Goal: Complete application form

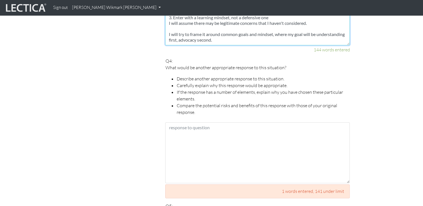
scroll to position [629, 0]
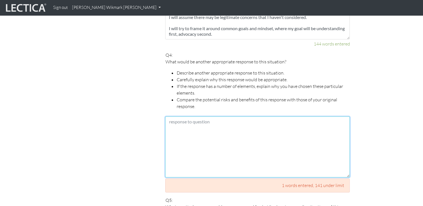
click at [246, 117] on textarea at bounding box center [257, 147] width 185 height 61
click at [172, 123] on textarea "One example is that" at bounding box center [257, 147] width 185 height 61
click at [215, 117] on textarea "One example is that" at bounding box center [257, 147] width 185 height 61
click at [172, 125] on textarea "One example is that" at bounding box center [257, 147] width 185 height 61
paste textarea "4. Lor "Ips dol sitametcons, adi elitseddoe" temporin Utlabor et d magnaaliquae…"
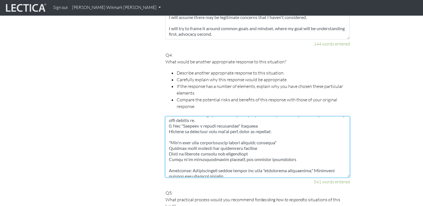
scroll to position [0, 0]
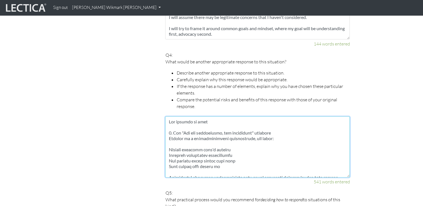
click at [181, 125] on textarea at bounding box center [257, 147] width 185 height 61
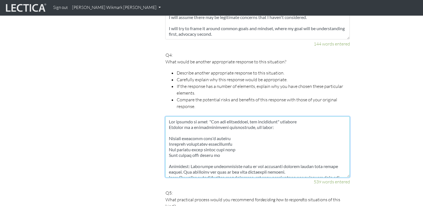
click at [169, 121] on textarea at bounding box center [257, 147] width 185 height 61
click at [283, 120] on textarea at bounding box center [257, 147] width 185 height 61
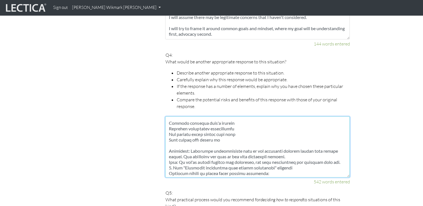
scroll to position [28, 0]
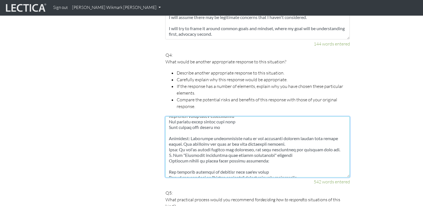
click at [190, 132] on textarea at bounding box center [257, 147] width 185 height 61
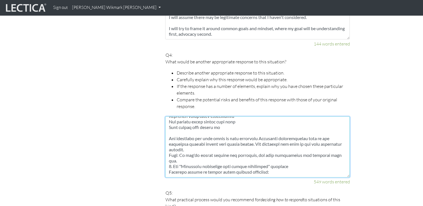
click at [284, 130] on textarea at bounding box center [257, 147] width 185 height 61
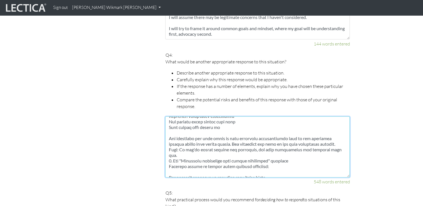
click at [238, 137] on textarea at bounding box center [257, 147] width 185 height 61
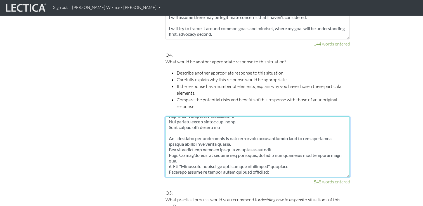
click at [168, 131] on textarea at bounding box center [257, 147] width 185 height 61
click at [169, 143] on textarea at bounding box center [257, 147] width 185 height 61
click at [249, 136] on textarea at bounding box center [257, 147] width 185 height 61
click at [225, 143] on textarea at bounding box center [257, 147] width 185 height 61
click at [271, 142] on textarea at bounding box center [257, 147] width 185 height 61
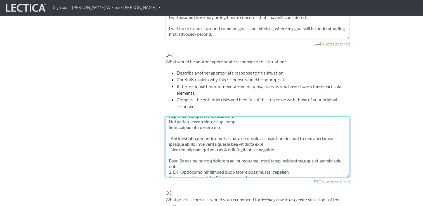
scroll to position [56, 0]
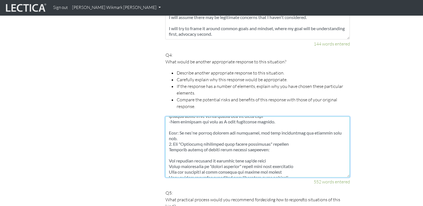
click at [169, 131] on textarea at bounding box center [257, 147] width 185 height 61
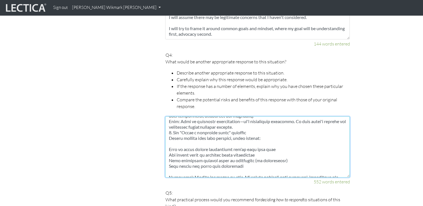
scroll to position [117, 0]
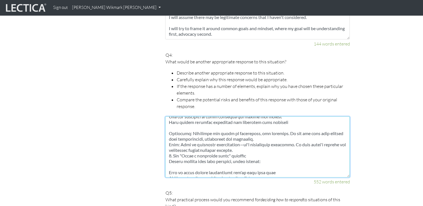
drag, startPoint x: 169, startPoint y: 137, endPoint x: 301, endPoint y: 138, distance: 132.0
click at [301, 138] on textarea at bounding box center [257, 147] width 185 height 61
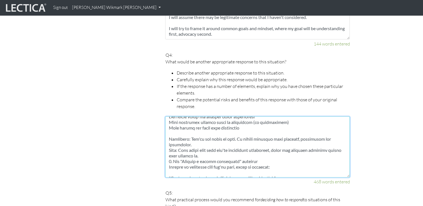
scroll to position [55, 0]
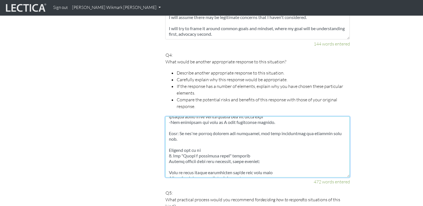
click at [181, 143] on textarea at bounding box center [257, 147] width 185 height 61
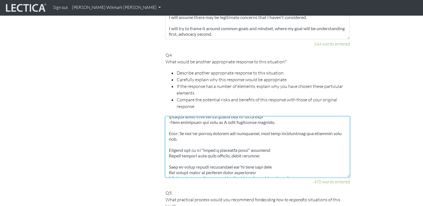
scroll to position [50, 0]
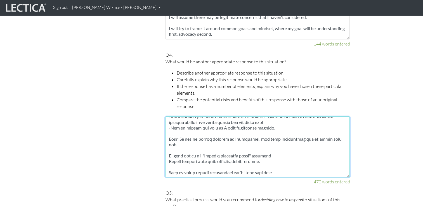
click at [275, 144] on textarea at bounding box center [257, 147] width 185 height 61
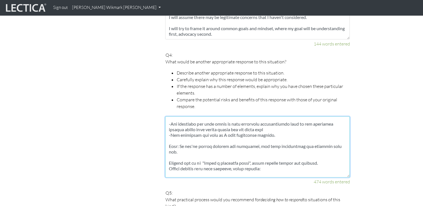
scroll to position [56, 0]
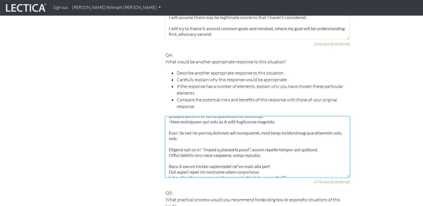
drag, startPoint x: 169, startPoint y: 142, endPoint x: 276, endPoint y: 147, distance: 106.9
click at [276, 146] on textarea at bounding box center [257, 147] width 185 height 61
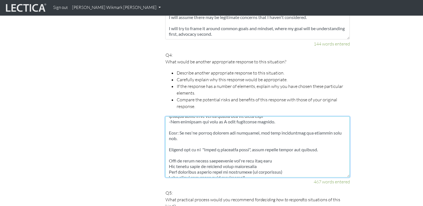
click at [169, 148] on textarea at bounding box center [257, 147] width 185 height 61
click at [169, 153] on textarea at bounding box center [257, 147] width 185 height 61
click at [169, 158] on textarea at bounding box center [257, 147] width 185 height 61
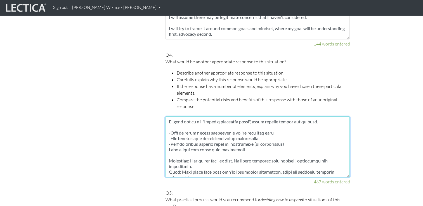
click at [168, 136] on textarea at bounding box center [257, 147] width 185 height 61
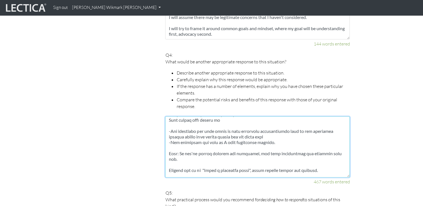
scroll to position [28, 0]
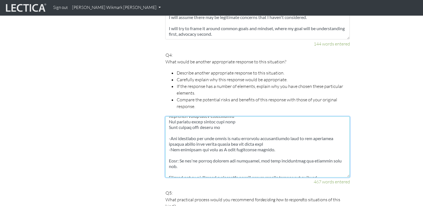
click at [252, 137] on textarea at bounding box center [257, 147] width 185 height 61
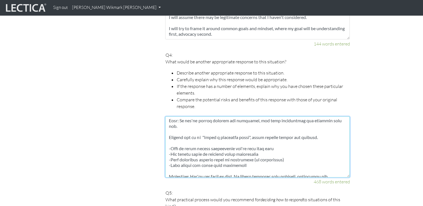
scroll to position [56, 0]
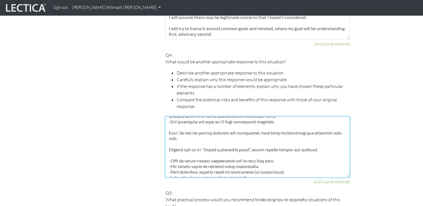
click at [170, 125] on textarea at bounding box center [257, 147] width 185 height 61
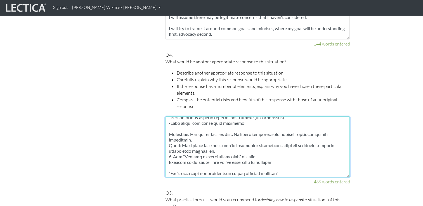
scroll to position [112, 0]
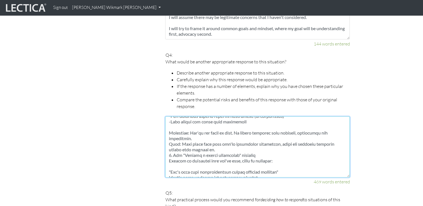
drag, startPoint x: 235, startPoint y: 126, endPoint x: 247, endPoint y: 132, distance: 14.1
click at [235, 126] on textarea at bounding box center [257, 147] width 185 height 61
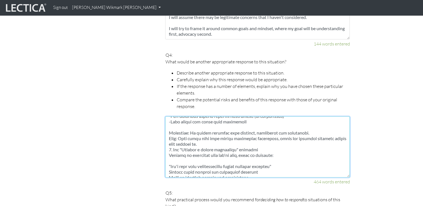
click at [168, 131] on textarea at bounding box center [257, 147] width 185 height 61
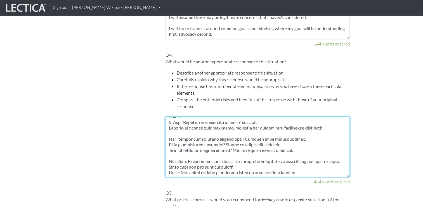
scroll to position [341, 0]
drag, startPoint x: 203, startPoint y: 142, endPoint x: 322, endPoint y: 171, distance: 122.7
click at [322, 171] on div "464 words entered" at bounding box center [257, 151] width 185 height 69
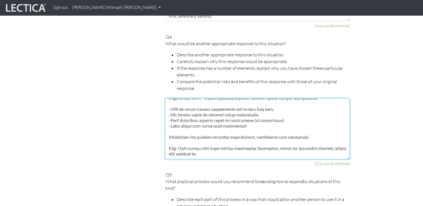
scroll to position [657, 0]
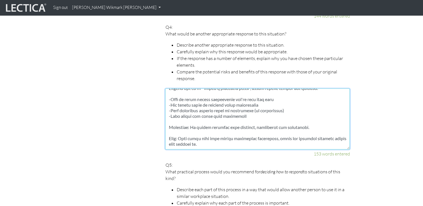
click at [241, 137] on textarea at bounding box center [257, 119] width 185 height 61
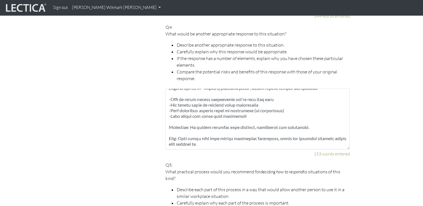
click at [233, 169] on p "What practical process would you recommend for deciding how to respond to situa…" at bounding box center [257, 175] width 185 height 13
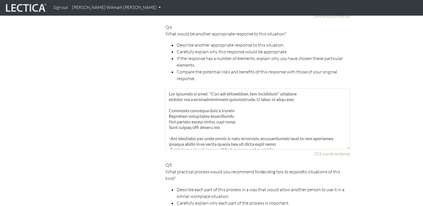
scroll to position [28, 0]
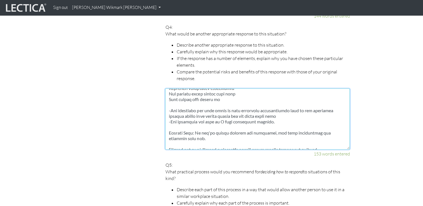
click at [295, 109] on textarea at bounding box center [257, 119] width 185 height 61
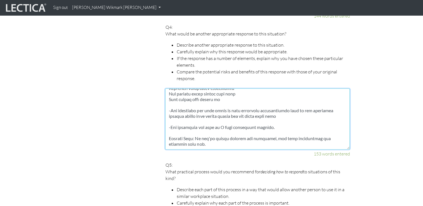
scroll to position [56, 0]
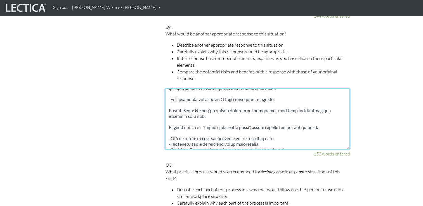
click at [196, 107] on textarea at bounding box center [257, 119] width 185 height 61
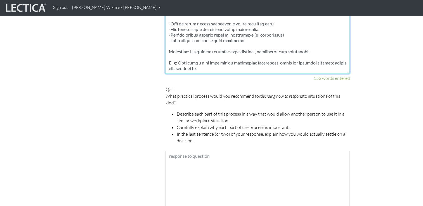
scroll to position [741, 0]
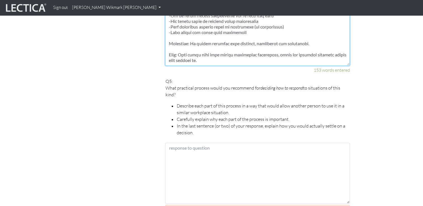
type textarea "One example is that "Ask for forgiveness, not permission" approach instead of a…"
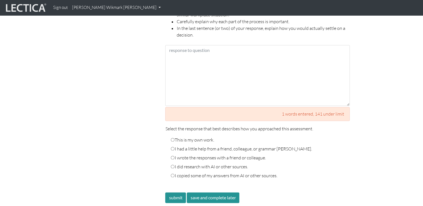
scroll to position [853, 0]
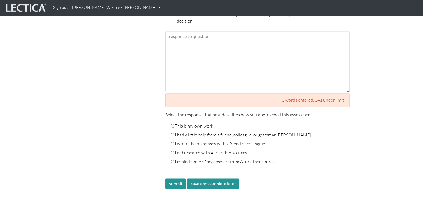
click at [172, 151] on input "I did research with AI or other sources." at bounding box center [173, 153] width 4 height 4
radio input "true"
click at [174, 124] on input "This is my own work." at bounding box center [173, 126] width 4 height 4
radio input "true"
click at [173, 151] on input "I did research with AI or other sources." at bounding box center [173, 153] width 4 height 4
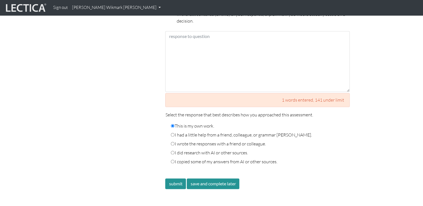
radio input "true"
radio input "false"
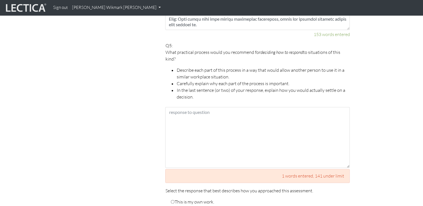
scroll to position [769, 0]
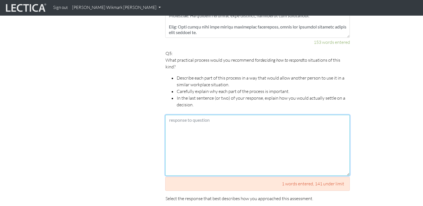
click at [174, 115] on textarea at bounding box center [257, 145] width 185 height 61
click at [177, 129] on textarea "Book a meeting and have: Opening/Intro 5-10 min to set the scene Listen and pro…" at bounding box center [257, 145] width 185 height 61
click at [236, 128] on textarea "Book a meeting and have: Opening/Intro 5-10 min to set the scene Listen and pro…" at bounding box center [257, 145] width 185 height 61
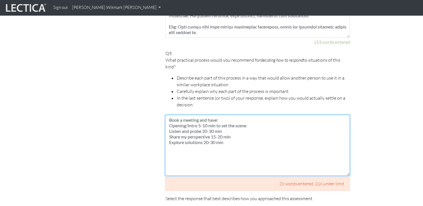
click at [207, 117] on textarea "Book a meeting and have: Opening/Intro 5-10 min to set the scene Listen and pro…" at bounding box center [257, 145] width 185 height 61
click at [214, 124] on textarea "Book a meeting and have: Opening/Intro 5 min to set the scene Listen and probe …" at bounding box center [257, 145] width 185 height 61
click at [218, 130] on textarea "Book a meeting and have: Opening/Intro 5 min to set the scene Listen and probe …" at bounding box center [257, 145] width 185 height 61
click at [211, 135] on textarea "Book a meeting and have: Opening/Intro 5 min to set the scene Listen and probe …" at bounding box center [257, 145] width 185 height 61
click at [219, 136] on textarea "Book a meeting and have: Opening/Intro 5 min to set the scene Listen and probe …" at bounding box center [257, 145] width 185 height 61
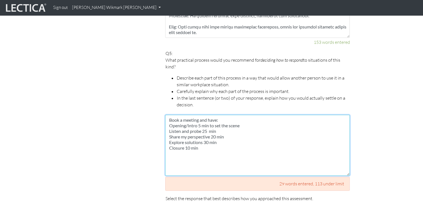
click at [217, 115] on textarea "Book a meeting and have: Opening/Intro 5 min to set the scene Listen and probe …" at bounding box center [257, 145] width 185 height 61
click at [251, 119] on textarea "Book a meeting and have the following structure: Opening/Intro 5 min to set the…" at bounding box center [257, 145] width 185 height 61
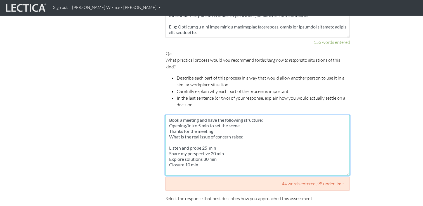
click at [284, 115] on textarea "Book a meeting and have the following structure: Opening/Intro 5 min to set the…" at bounding box center [257, 145] width 185 height 61
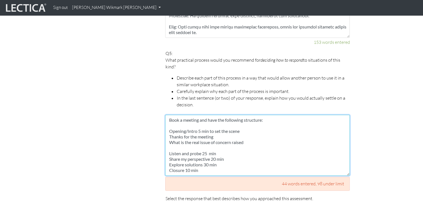
click at [170, 122] on textarea "Book a meeting and have the following structure: Opening/Intro 5 min to set the…" at bounding box center [257, 145] width 185 height 61
click at [169, 141] on textarea "Book a meeting and have the following structure: 1. Opening/Intro 5 min to set …" at bounding box center [257, 145] width 185 height 61
click at [252, 130] on textarea "Book a meeting and have the following structure: 1. Opening/Intro 5 min to set …" at bounding box center [257, 145] width 185 height 61
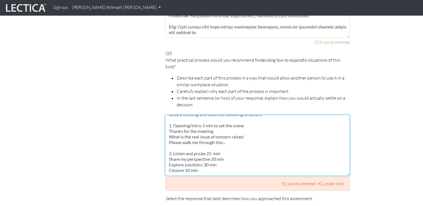
scroll to position [11, 0]
click at [232, 142] on textarea "Book a meeting and have the following structure: 1. Opening/Intro 5 min to set …" at bounding box center [257, 145] width 185 height 61
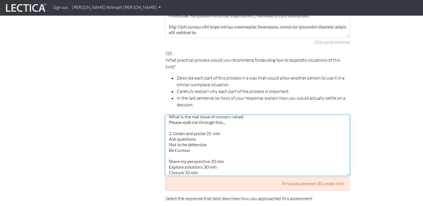
scroll to position [34, 0]
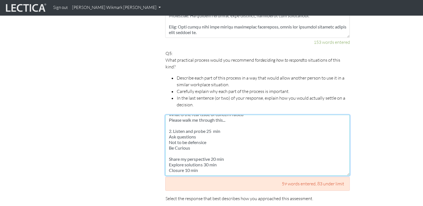
click at [204, 130] on textarea "Book a meeting and have the following structure: 1. Opening/Intro 5 min to set …" at bounding box center [257, 145] width 185 height 61
click at [212, 125] on textarea "Book a meeting and have the following structure: 1. Opening/Intro 5 min to set …" at bounding box center [257, 145] width 185 height 61
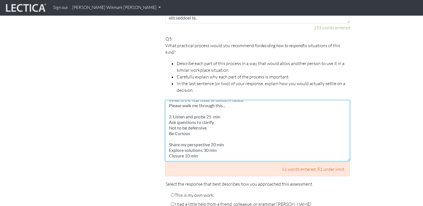
scroll to position [797, 0]
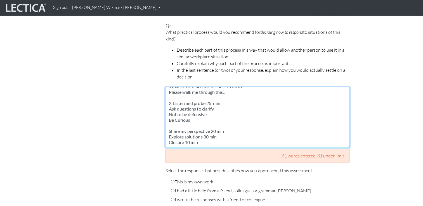
click at [230, 119] on textarea "Book a meeting and have the following structure: 1. Opening/Intro 5 min to set …" at bounding box center [257, 117] width 185 height 61
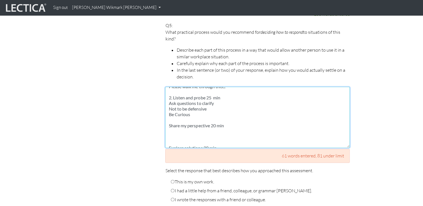
click at [168, 119] on textarea "Book a meeting and have the following structure: 1. Opening/Intro 5 min to set …" at bounding box center [257, 117] width 185 height 61
click at [171, 125] on textarea "Book a meeting and have the following structure: 1. Opening/Intro 5 min to set …" at bounding box center [257, 117] width 185 height 61
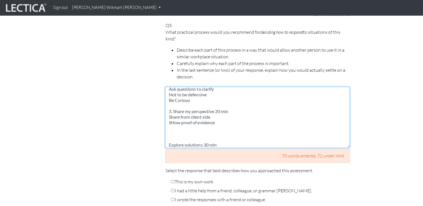
scroll to position [62, 0]
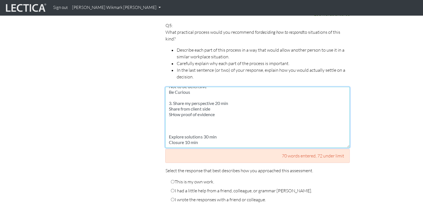
click at [174, 101] on textarea "Book a meeting and have the following structure: 1. Opening/Intro 5 min to set …" at bounding box center [257, 117] width 185 height 61
click at [176, 106] on textarea "Book a meeting and have the following structure: 1. Opening/Intro 5 min to set …" at bounding box center [257, 117] width 185 height 61
click at [207, 119] on textarea "Book a meeting and have the following structure: 1. Opening/Intro 5 min to set …" at bounding box center [257, 117] width 185 height 61
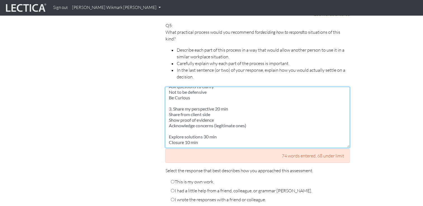
scroll to position [56, 0]
click at [168, 124] on textarea "Book a meeting and have the following structure: 1. Opening/Intro 5 min to set …" at bounding box center [257, 117] width 185 height 61
click at [229, 124] on textarea "Book a meeting and have the following structure: 1. Opening/Intro 5 min to set …" at bounding box center [257, 117] width 185 height 61
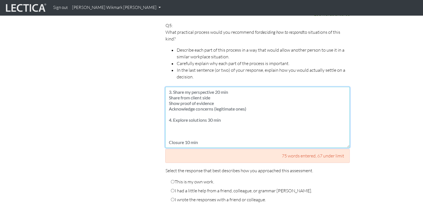
scroll to position [73, 0]
click at [189, 113] on textarea "Book a meeting and have the following structure: 1. Opening/Intro 5 min to set …" at bounding box center [257, 117] width 185 height 61
paste textarea "How can we capture what's working while addressing your concerns?" Propose spec…"
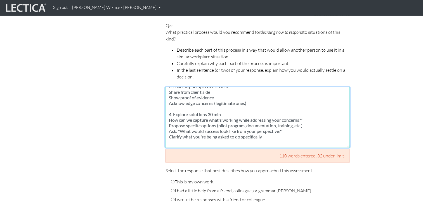
click at [170, 112] on textarea "Book a meeting and have the following structure: 1. Opening/Intro 5 min to set …" at bounding box center [257, 117] width 185 height 61
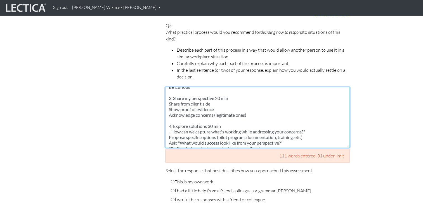
scroll to position [84, 0]
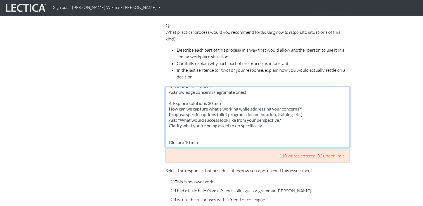
click at [310, 102] on textarea "Book a meeting and have the following structure: 1. Opening/Intro 5 min to set …" at bounding box center [257, 117] width 185 height 61
click at [272, 126] on textarea "Book a meeting and have the following structure: 1. Opening/Intro 5 min to set …" at bounding box center [257, 117] width 185 height 61
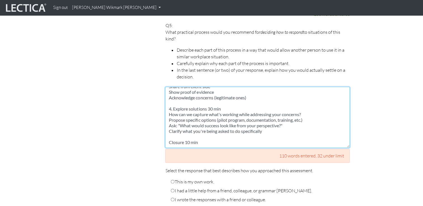
click at [169, 131] on textarea "Book a meeting and have the following structure: 1. Opening/Intro 5 min to set …" at bounding box center [257, 117] width 185 height 61
click at [215, 128] on textarea "Book a meeting and have the following structure: 1. Opening/Intro 5 min to set …" at bounding box center [257, 117] width 185 height 61
click at [173, 130] on textarea "Book a meeting and have the following structure: 1. Opening/Intro 5 min to set …" at bounding box center [257, 117] width 185 height 61
paste textarea "Summarize what you heard Confirm next steps Timeline for decisions Follow-up pl…"
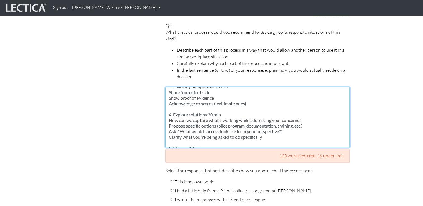
scroll to position [106, 0]
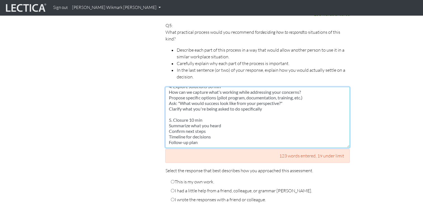
click at [209, 112] on textarea "Book a meeting and have the following structure: 1. Opening/Intro 5 min to set …" at bounding box center [257, 117] width 185 height 61
click at [186, 117] on textarea "Book a meeting and have the following structure: 1. Opening/Intro 5 min to set …" at bounding box center [257, 117] width 185 height 61
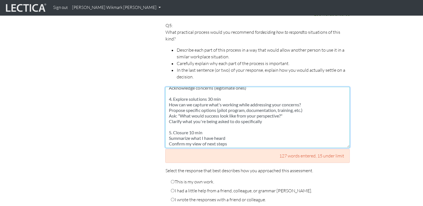
scroll to position [78, 0]
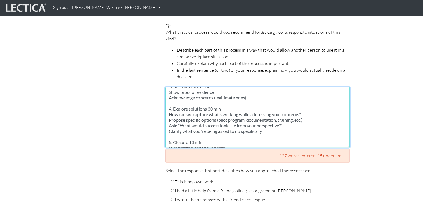
click at [274, 123] on textarea "Book a meeting and have the following structure: 1. Opening/Intro 5 min to set …" at bounding box center [257, 117] width 185 height 61
click at [181, 118] on textarea "Book a meeting and have the following structure: 1. Opening/Intro 5 min to set …" at bounding box center [257, 117] width 185 height 61
click at [277, 118] on textarea "Book a meeting and have the following structure: 1. Opening/Intro 5 min to set …" at bounding box center [257, 117] width 185 height 61
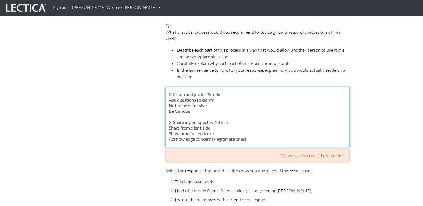
scroll to position [50, 0]
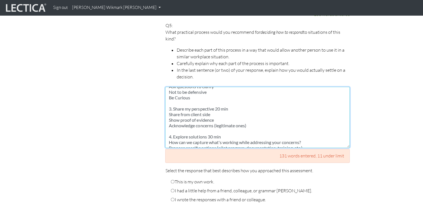
click at [204, 89] on textarea "Book a meeting and have the following structure: 1. Opening/Intro 5 min to set …" at bounding box center [257, 117] width 185 height 61
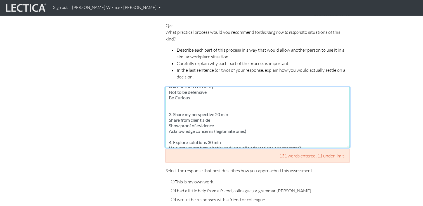
click at [176, 95] on textarea "Book a meeting and have the following structure: 1. Opening/Intro 5 min to set …" at bounding box center [257, 117] width 185 height 61
paste textarea "What's their real concern: quality, control, politics, risk?"
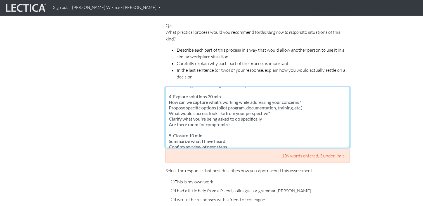
scroll to position [106, 0]
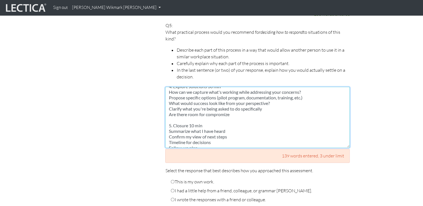
click at [229, 106] on textarea "Book a meeting and have the following structure: 1. Opening/Intro 5 min to set …" at bounding box center [257, 117] width 185 height 61
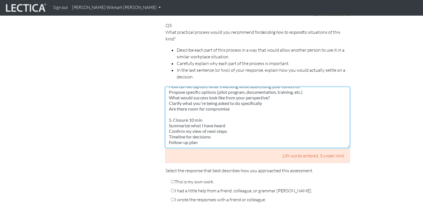
scroll to position [117, 0]
click at [210, 130] on textarea "Book a meeting and have the following structure: 1. Opening/Intro 5 min to set …" at bounding box center [257, 117] width 185 height 61
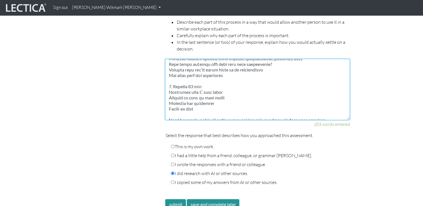
scroll to position [151, 0]
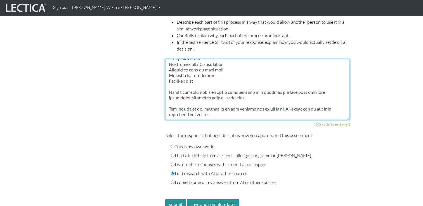
click at [234, 102] on textarea at bounding box center [257, 89] width 185 height 61
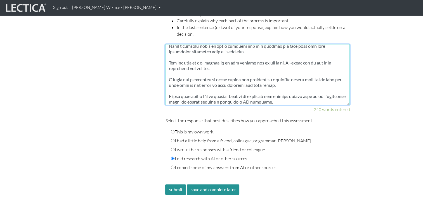
scroll to position [853, 0]
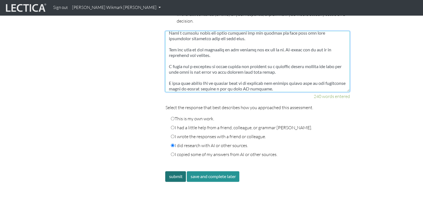
type textarea "Book a meeting and have the following structure: 1. Opening/Intro 5 min to set …"
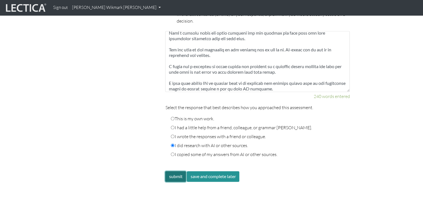
click at [173, 171] on button "submit" at bounding box center [175, 176] width 21 height 11
